Goal: Task Accomplishment & Management: Manage account settings

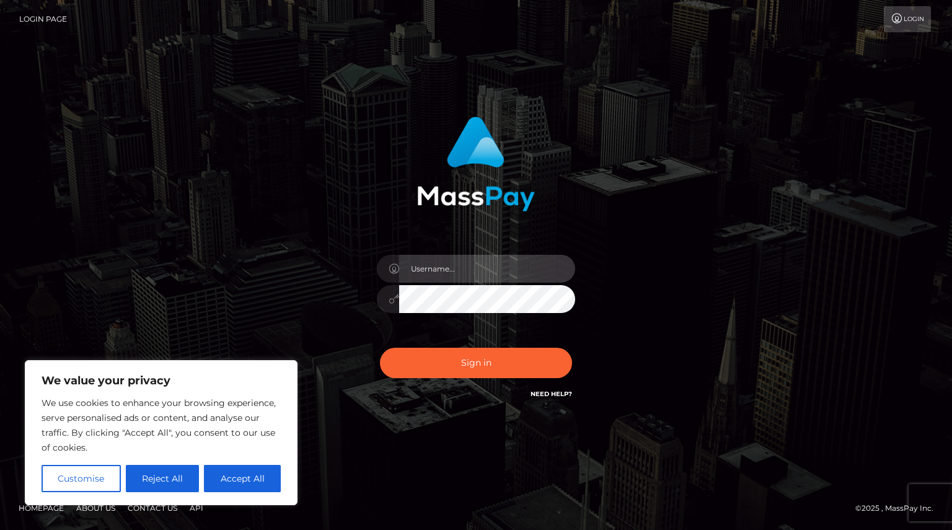
type input "Shany.Luminary"
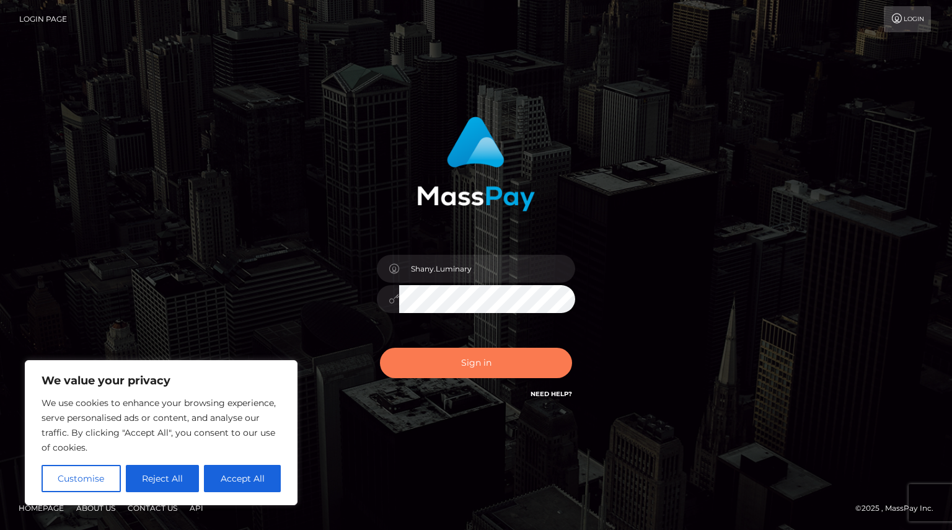
click at [487, 363] on button "Sign in" at bounding box center [476, 363] width 192 height 30
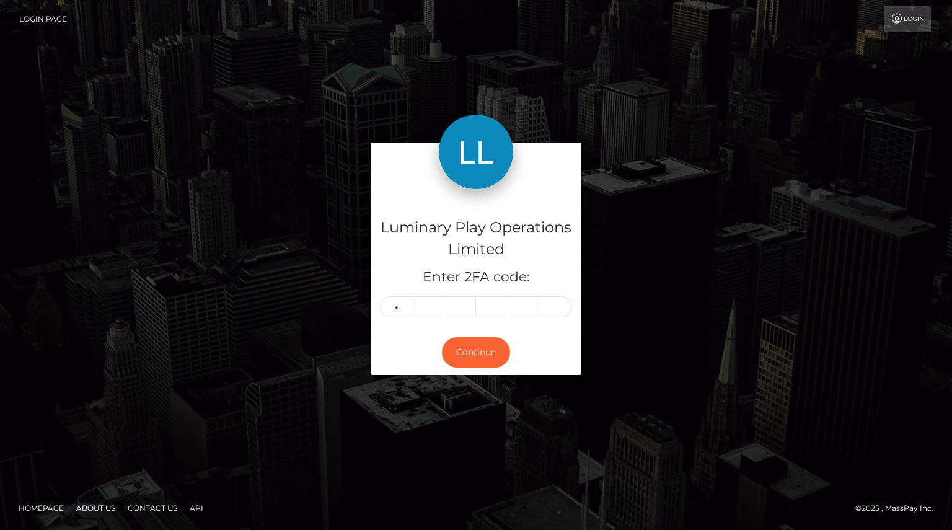
type input "9"
type input "4"
type input "8"
type input "0"
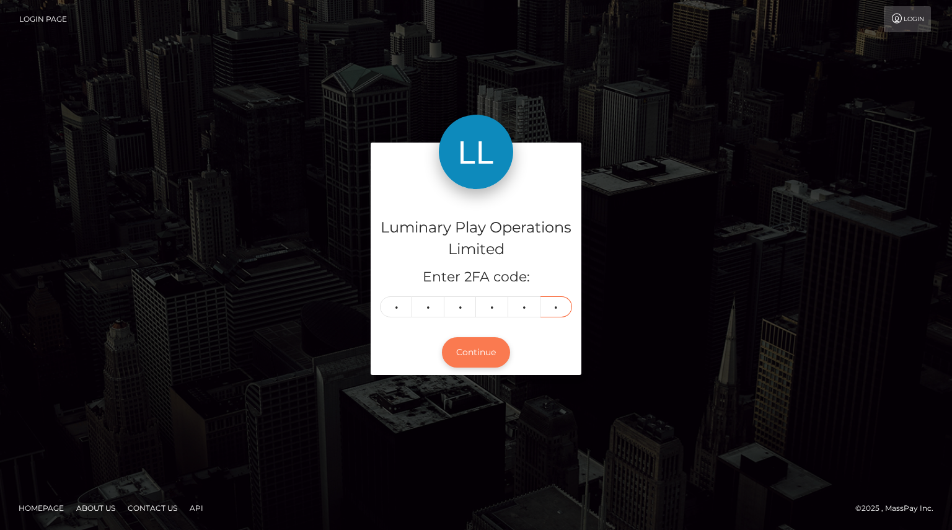
type input "7"
click at [478, 353] on button "Continue" at bounding box center [476, 352] width 68 height 30
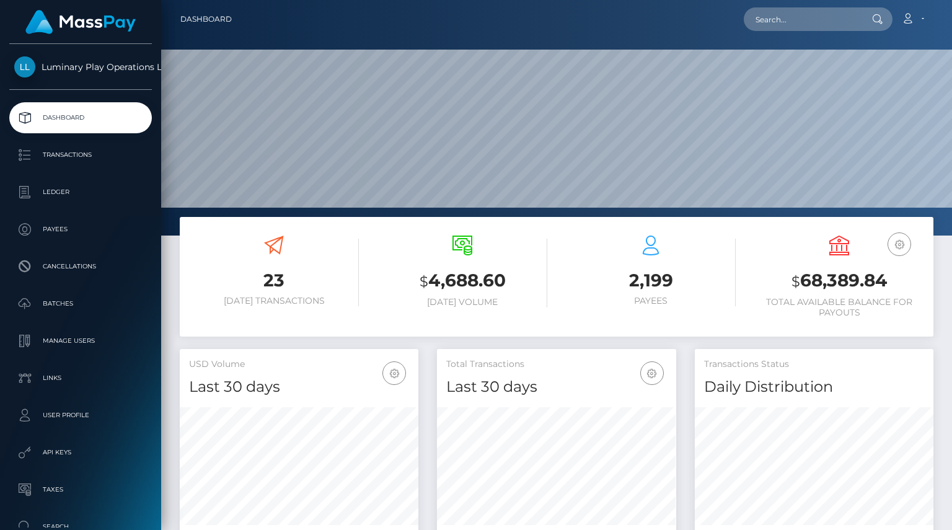
scroll to position [219, 239]
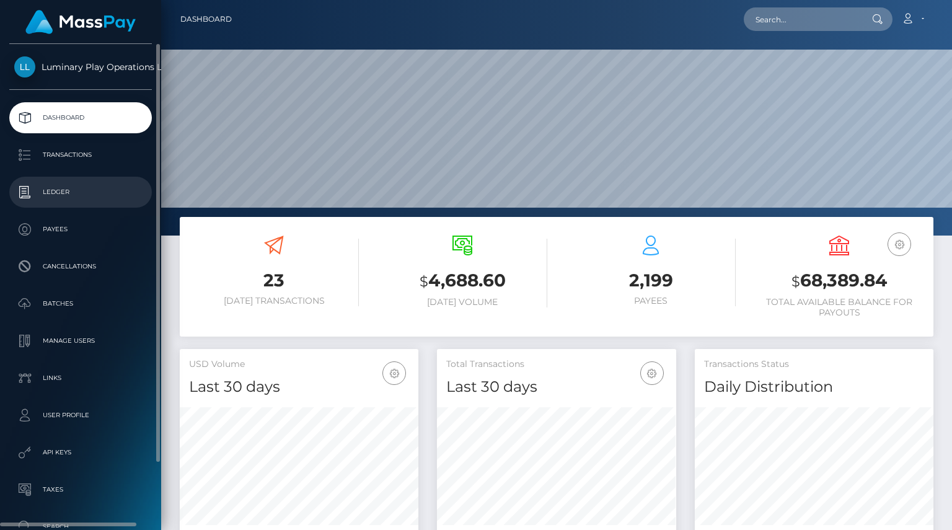
click at [56, 188] on p "Ledger" at bounding box center [80, 192] width 133 height 19
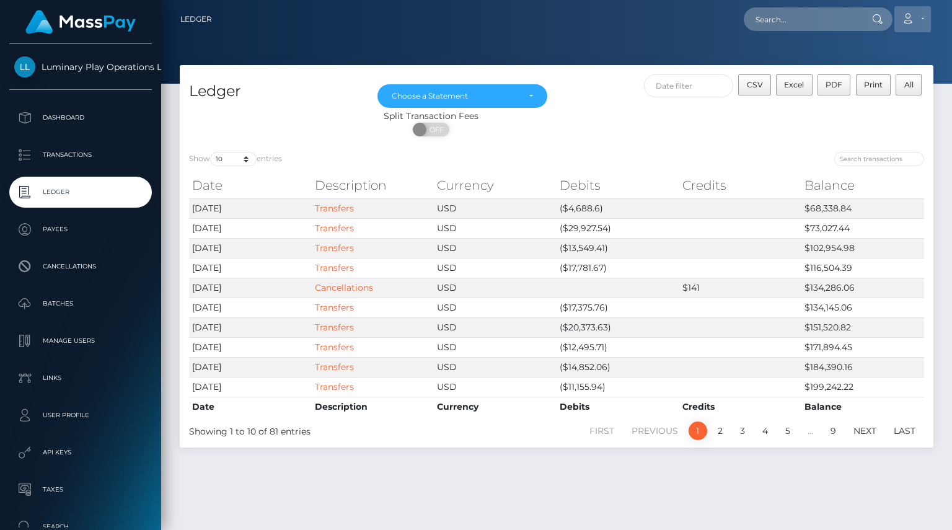
click at [923, 32] on link "Account" at bounding box center [912, 19] width 37 height 26
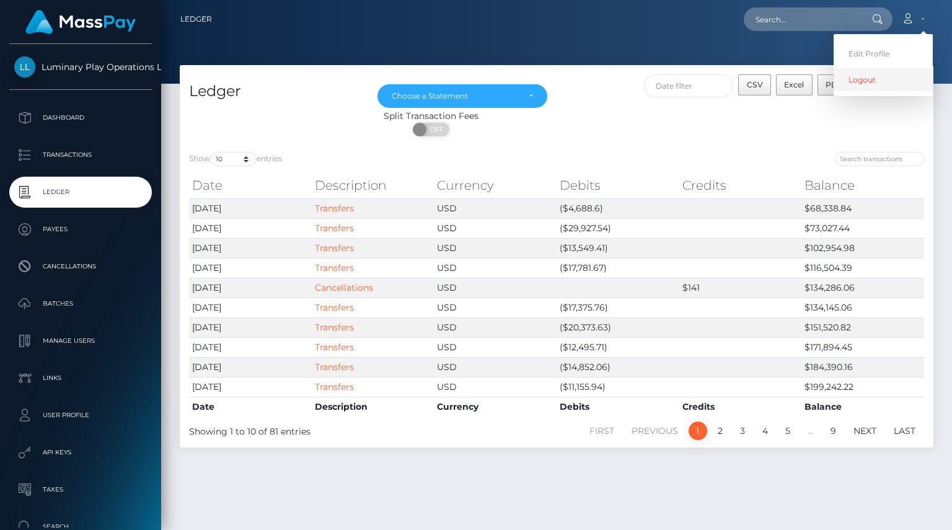
click at [862, 81] on link "Logout" at bounding box center [882, 79] width 99 height 23
